Goal: Task Accomplishment & Management: Use online tool/utility

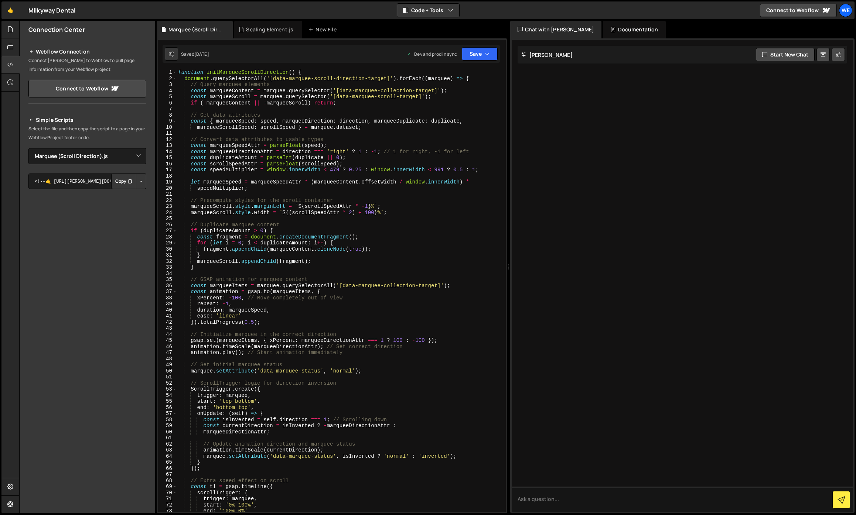
select select "44669"
click at [13, 33] on icon at bounding box center [10, 29] width 6 height 8
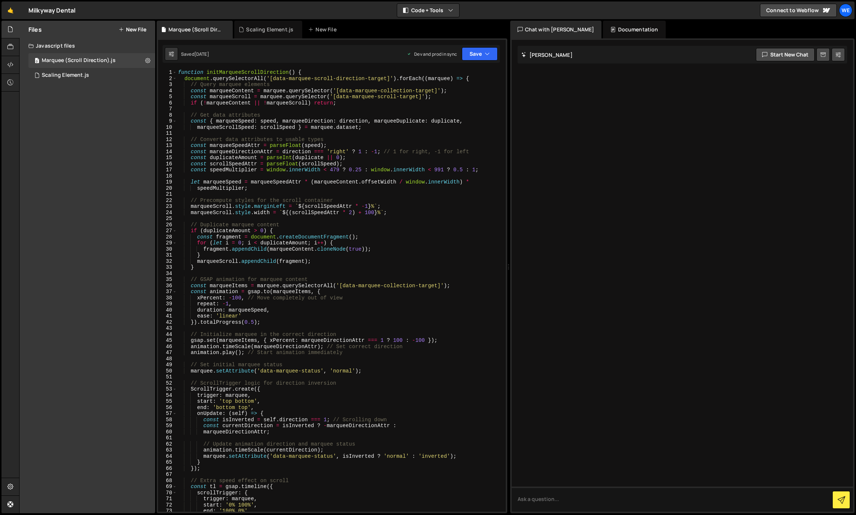
click at [139, 29] on button "New File" at bounding box center [133, 30] width 28 height 6
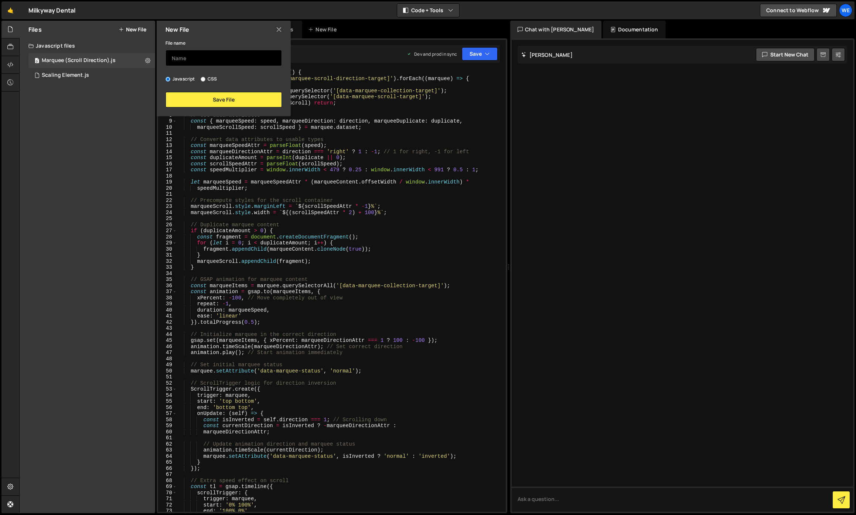
click at [186, 58] on input "text" at bounding box center [223, 58] width 116 height 16
type input "Swiper (Process)"
click at [212, 104] on button "Save File" at bounding box center [223, 100] width 116 height 16
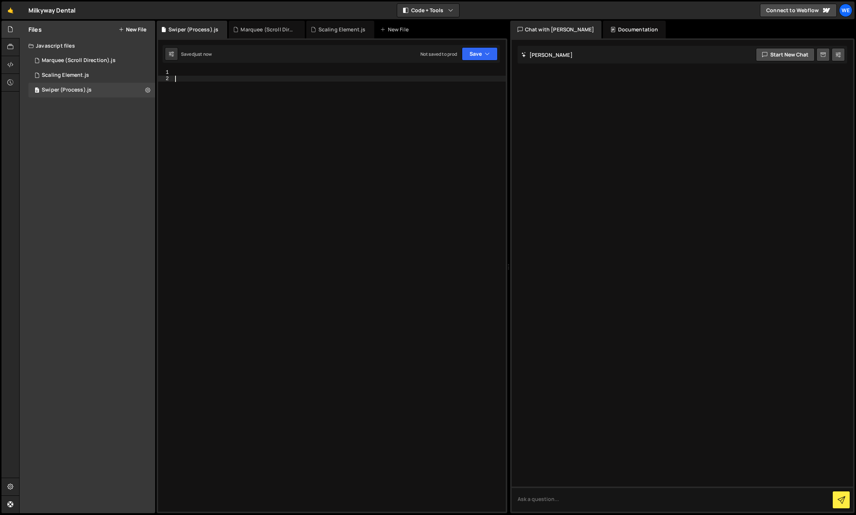
click at [197, 89] on div at bounding box center [340, 296] width 332 height 455
click at [194, 73] on div at bounding box center [340, 296] width 332 height 455
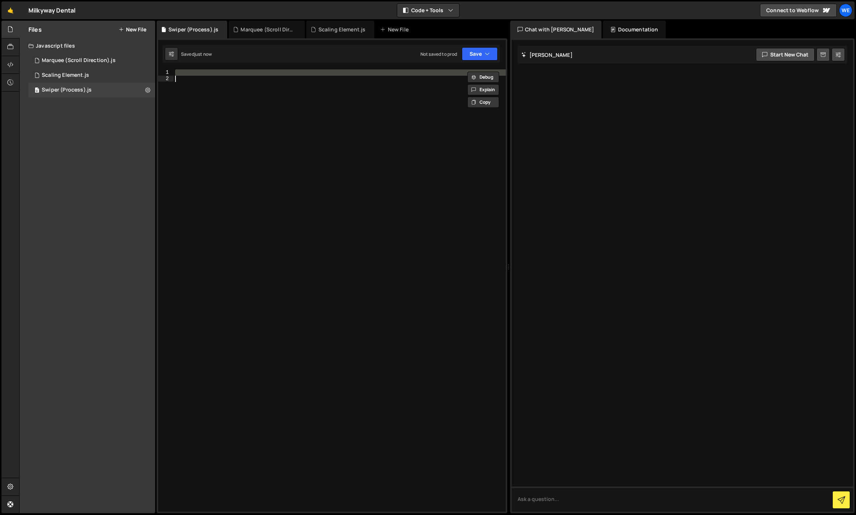
paste textarea "</script>"
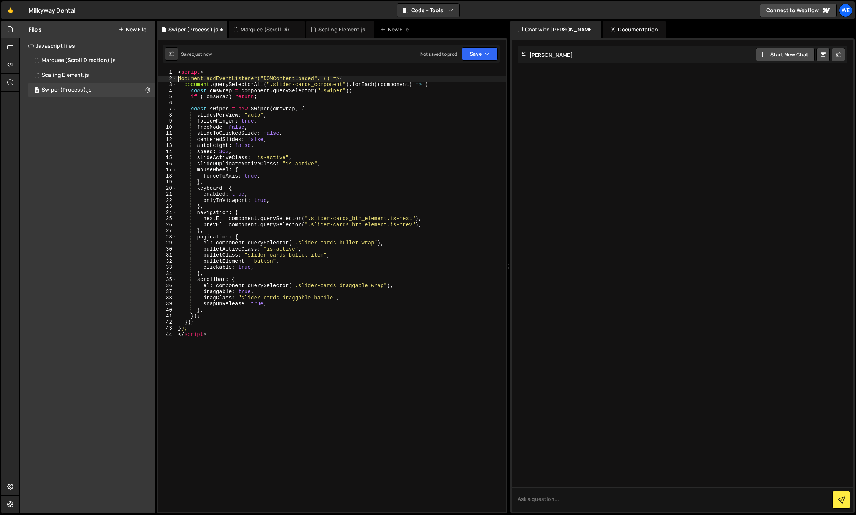
drag, startPoint x: 178, startPoint y: 79, endPoint x: 176, endPoint y: 66, distance: 13.1
click at [176, 66] on div "}); 1 2 3 4 5 6 7 8 9 10 11 12 13 14 15 16 17 18 19 20 21 22 23 24 25 26 27 28 …" at bounding box center [332, 275] width 351 height 475
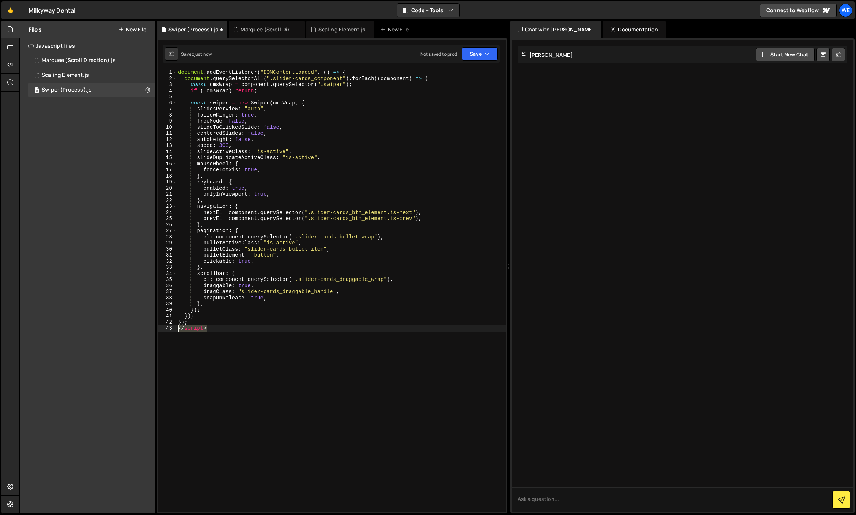
drag, startPoint x: 210, startPoint y: 331, endPoint x: 126, endPoint y: 327, distance: 84.3
click at [126, 327] on div "Files New File Javascript files 0 Marquee (Scroll Direction).js 0 0 Scaling Ele…" at bounding box center [437, 267] width 837 height 493
type textarea "</script>"
type textarea "});"
click at [476, 54] on button "Save" at bounding box center [480, 53] width 36 height 13
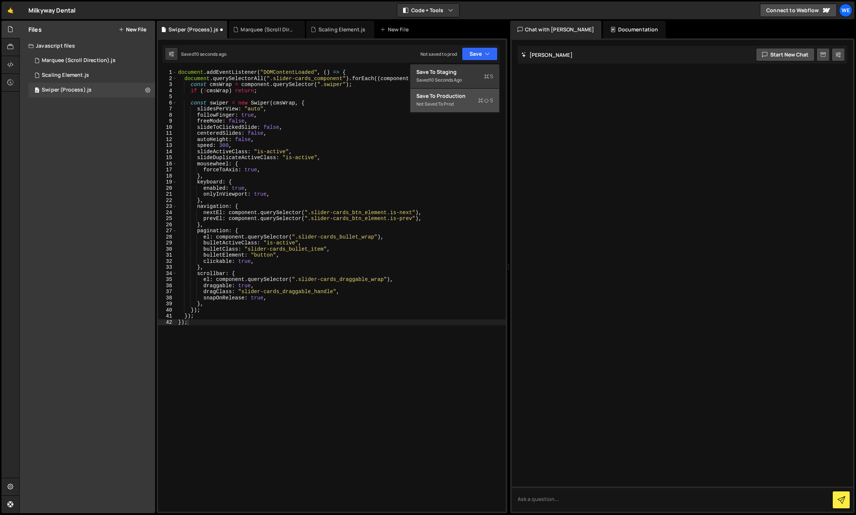
click at [446, 103] on div "Not saved to prod" at bounding box center [454, 104] width 77 height 9
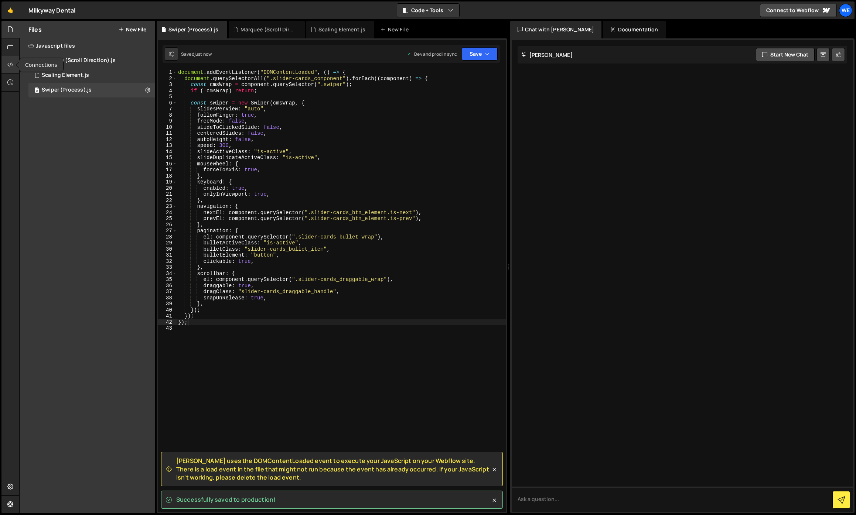
click at [13, 66] on icon at bounding box center [10, 65] width 6 height 8
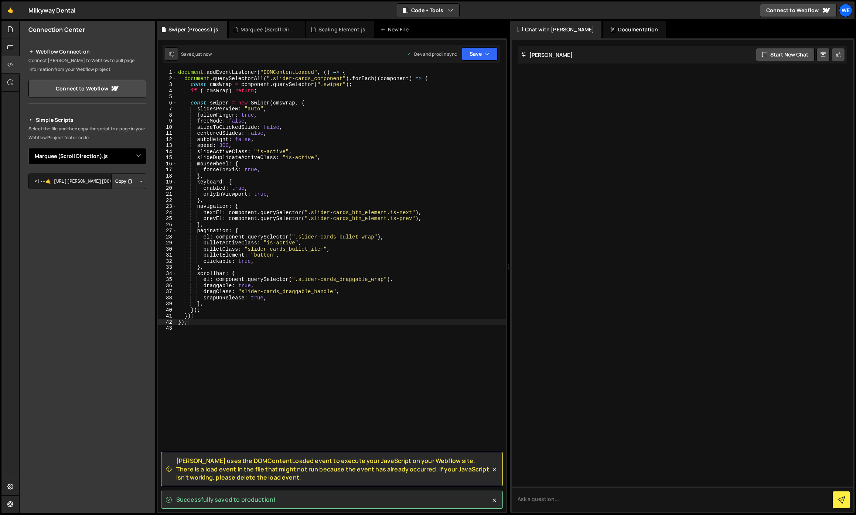
click at [69, 156] on select "Select File Scaling Element.js Marquee (Scroll Direction).js Swiper (Process).js" at bounding box center [87, 156] width 118 height 16
select select "44810"
click at [28, 148] on select "Select File Scaling Element.js Marquee (Scroll Direction).js Swiper (Process).js" at bounding box center [87, 156] width 118 height 16
click at [141, 178] on button "Button group with nested dropdown" at bounding box center [141, 182] width 10 height 16
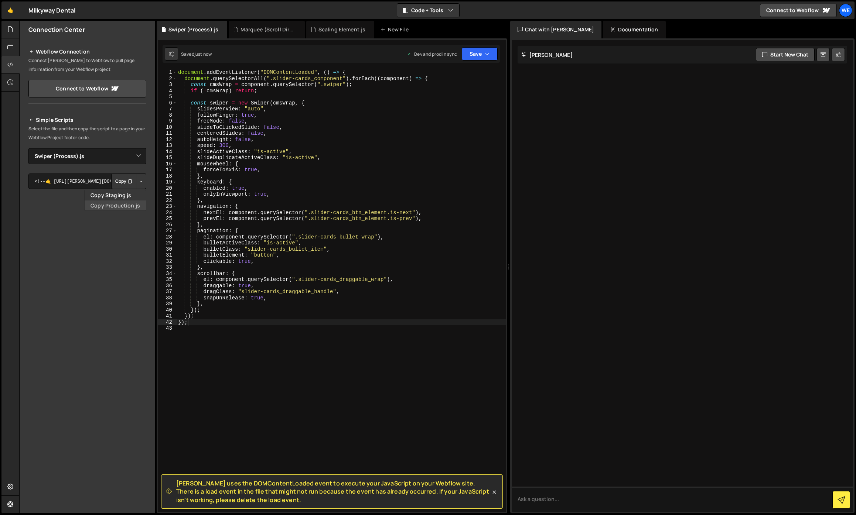
click at [120, 205] on link "Copy Production js" at bounding box center [115, 206] width 61 height 10
click at [229, 145] on div "document . addEventListener ( "DOMContentLoaded" , ( ) => { document . querySel…" at bounding box center [341, 296] width 329 height 455
type textarea "speed: 500,"
click at [477, 55] on button "Save" at bounding box center [480, 53] width 36 height 13
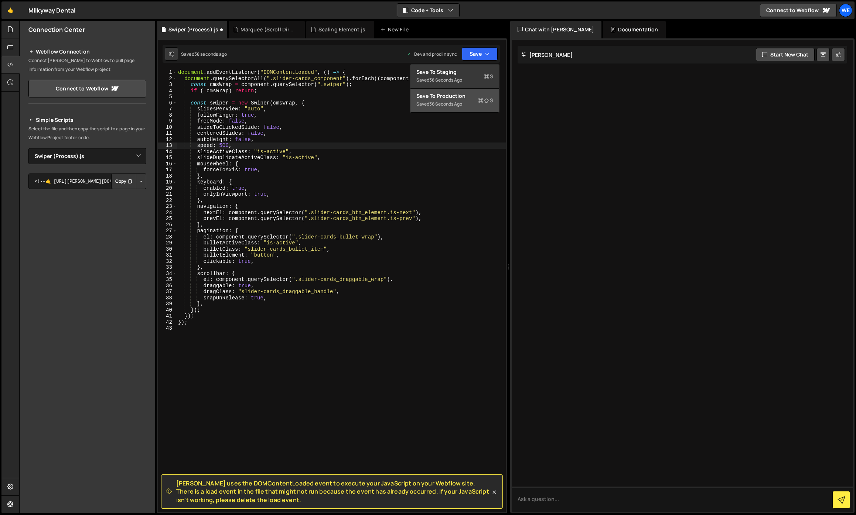
click at [434, 100] on div "Saved 36 seconds ago" at bounding box center [454, 104] width 77 height 9
